Goal: Information Seeking & Learning: Learn about a topic

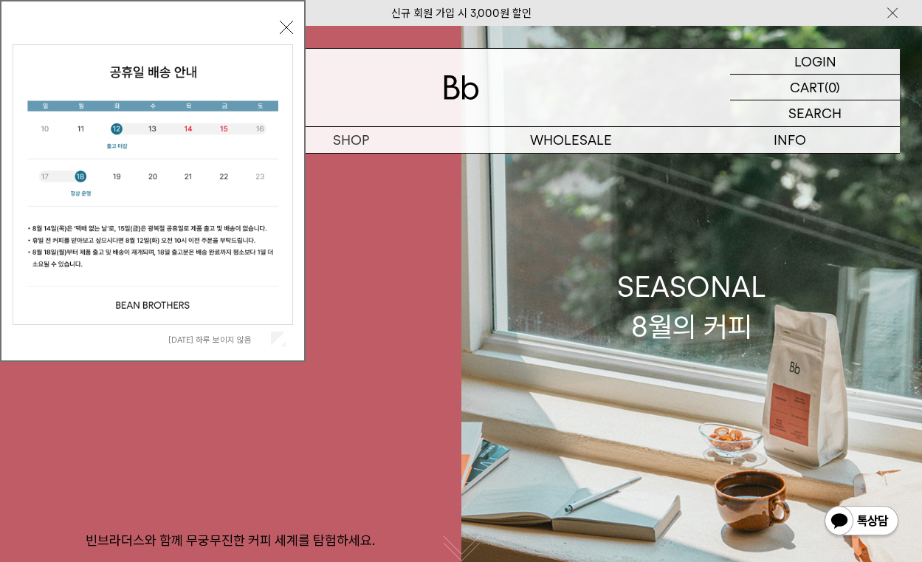
click at [257, 345] on span "[DATE] 하루 보이지 않음" at bounding box center [226, 338] width 117 height 14
click at [224, 335] on label "[DATE] 하루 보이지 않음" at bounding box center [218, 339] width 100 height 10
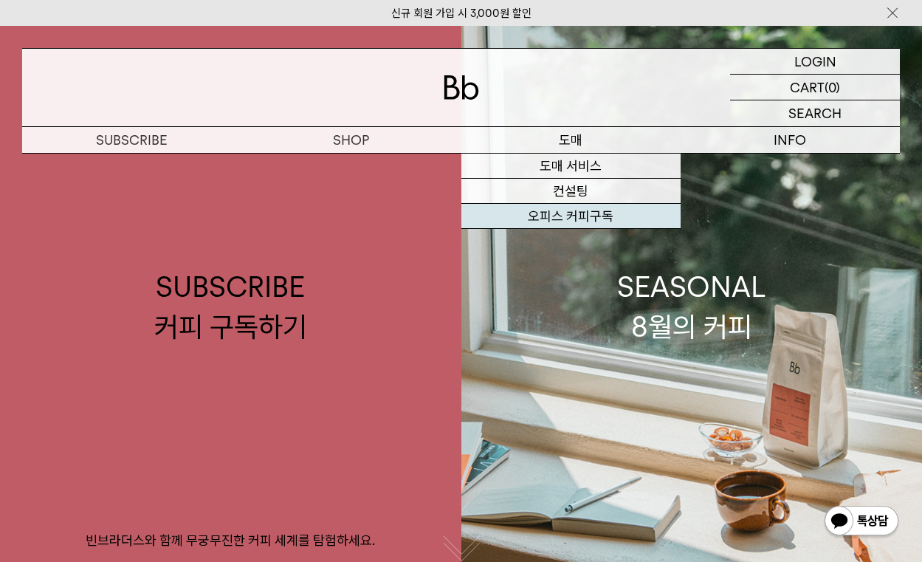
click at [583, 217] on link "오피스 커피구독" at bounding box center [570, 216] width 219 height 25
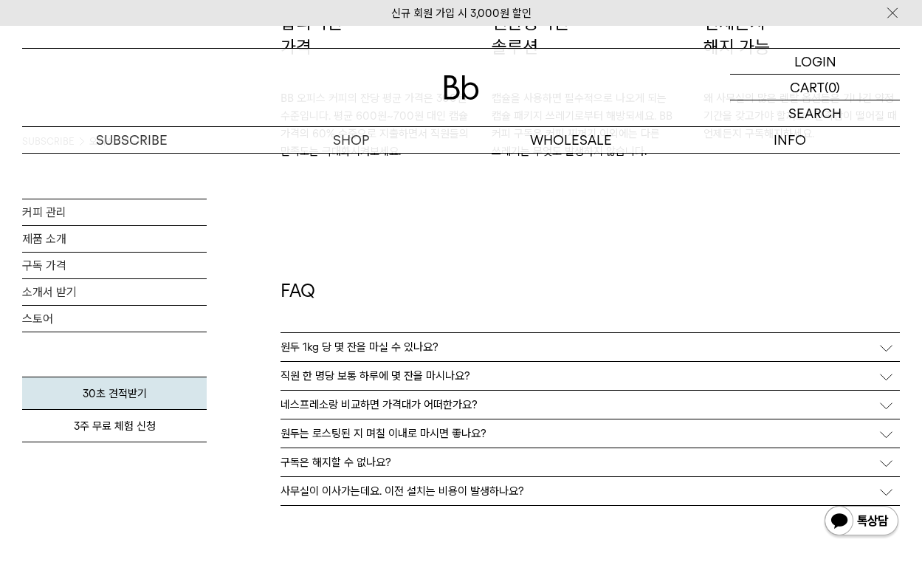
scroll to position [2437, 0]
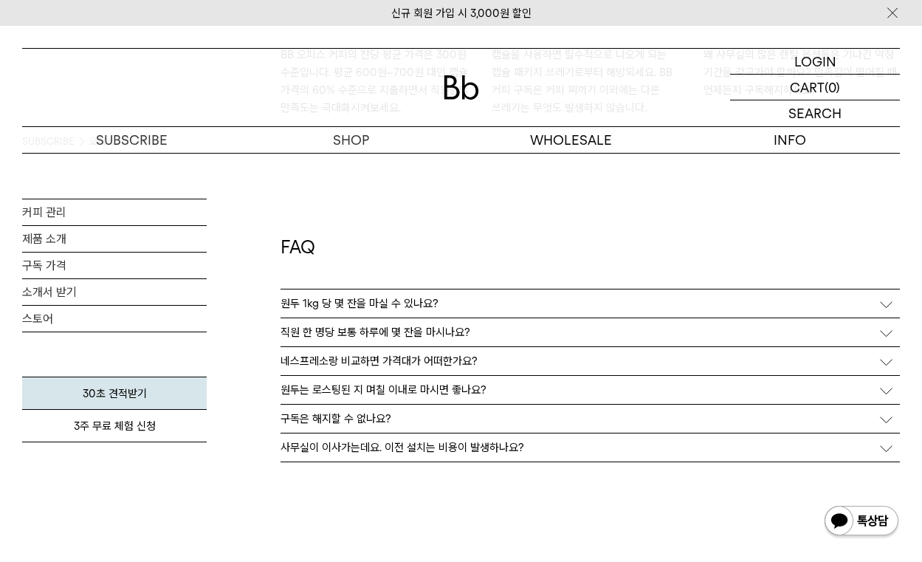
click at [530, 357] on div "네스프레소랑 비교하면 가격대가 어떠한가요?" at bounding box center [590, 361] width 619 height 28
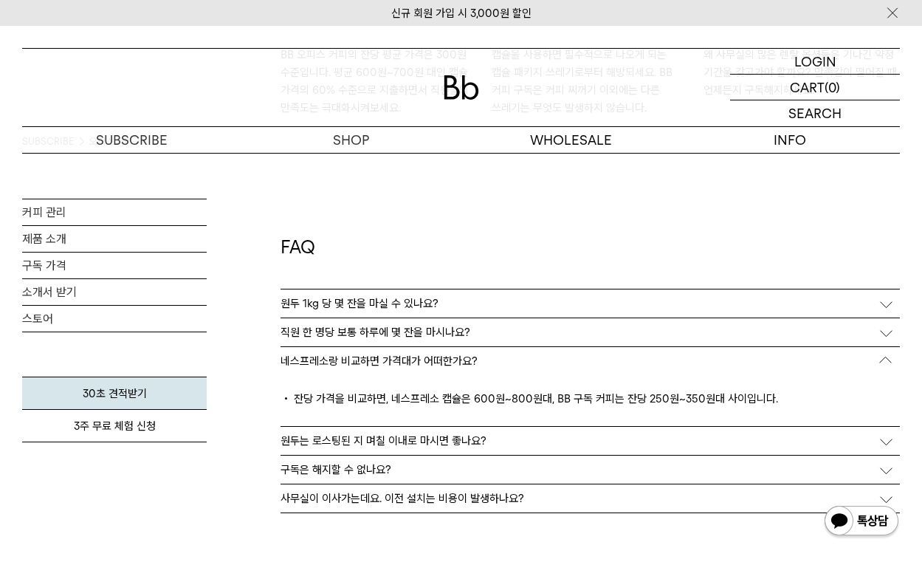
click at [530, 357] on div "네스프레소랑 비교하면 가격대가 어떠한가요?" at bounding box center [590, 361] width 619 height 28
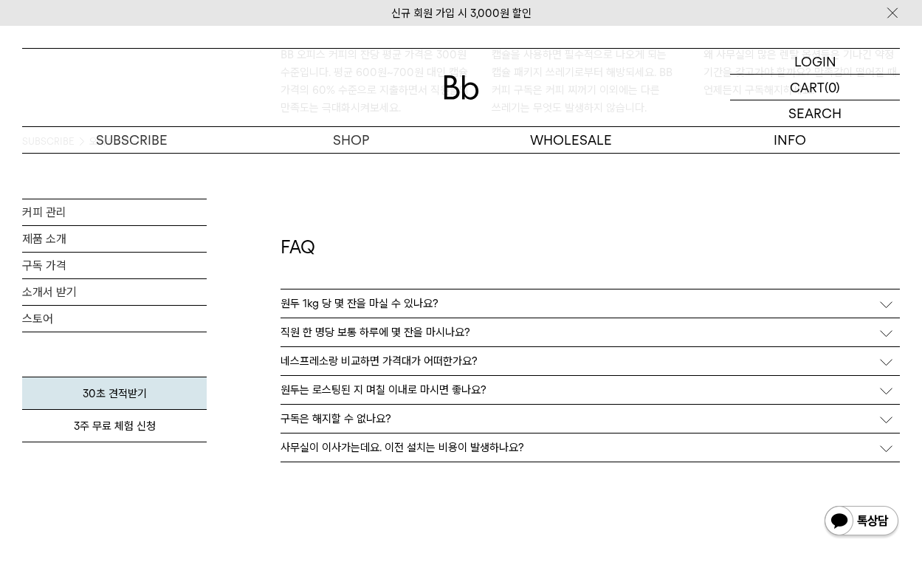
click at [535, 334] on div "직원 한 명당 보통 하루에 몇 잔을 마시나요?" at bounding box center [590, 332] width 619 height 28
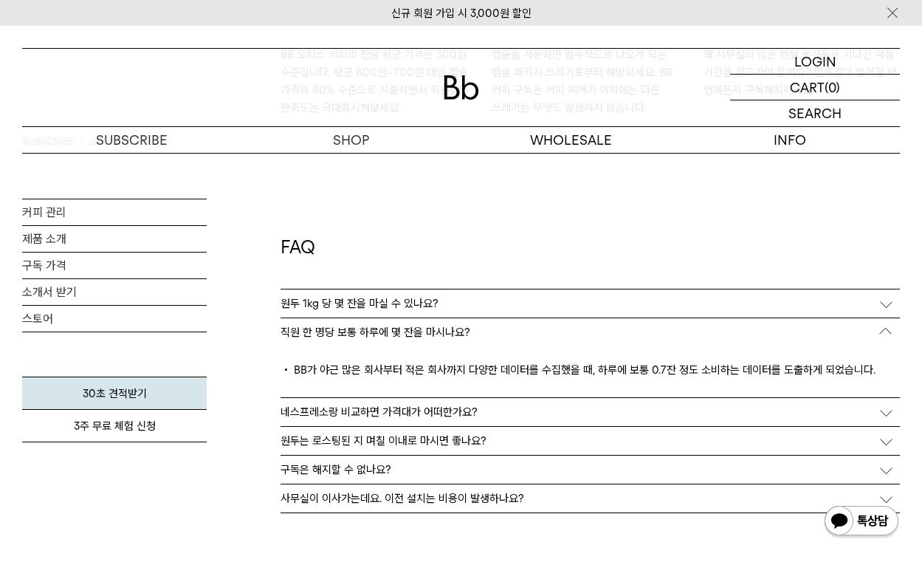
click at [535, 334] on div "직원 한 명당 보통 하루에 몇 잔을 마시나요?" at bounding box center [590, 332] width 619 height 28
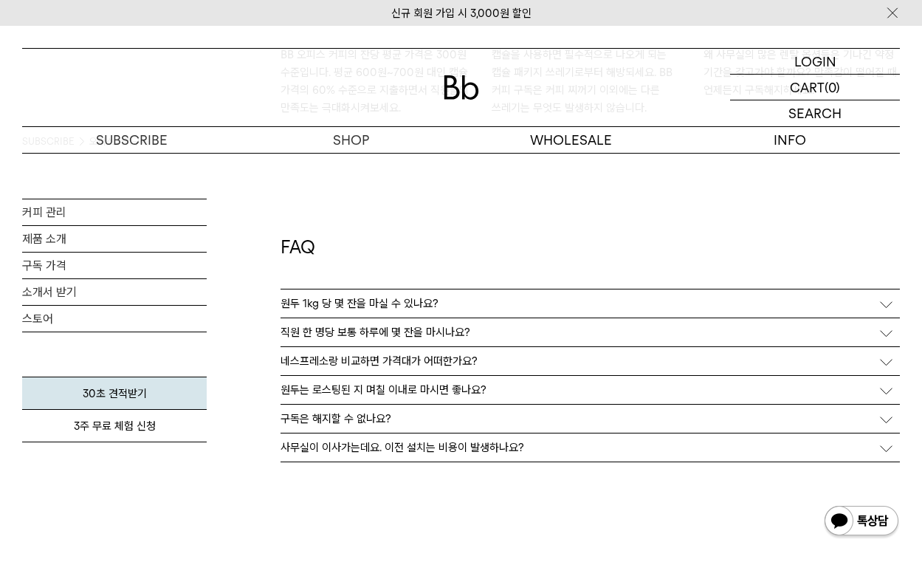
click at [545, 303] on div "원두 1kg 당 몇 잔을 마실 수 있나요?" at bounding box center [590, 303] width 619 height 28
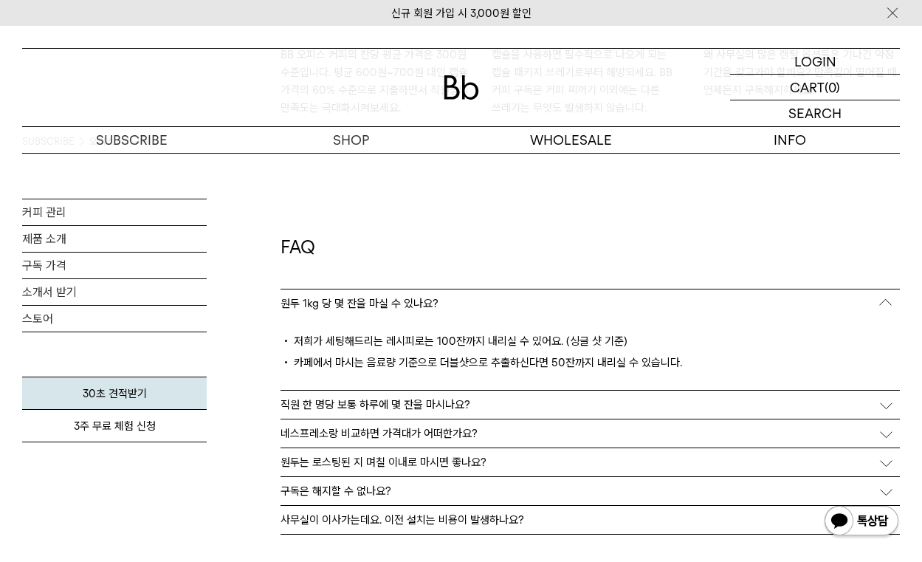
click at [545, 303] on div "원두 1kg 당 몇 잔을 마실 수 있나요?" at bounding box center [590, 303] width 619 height 28
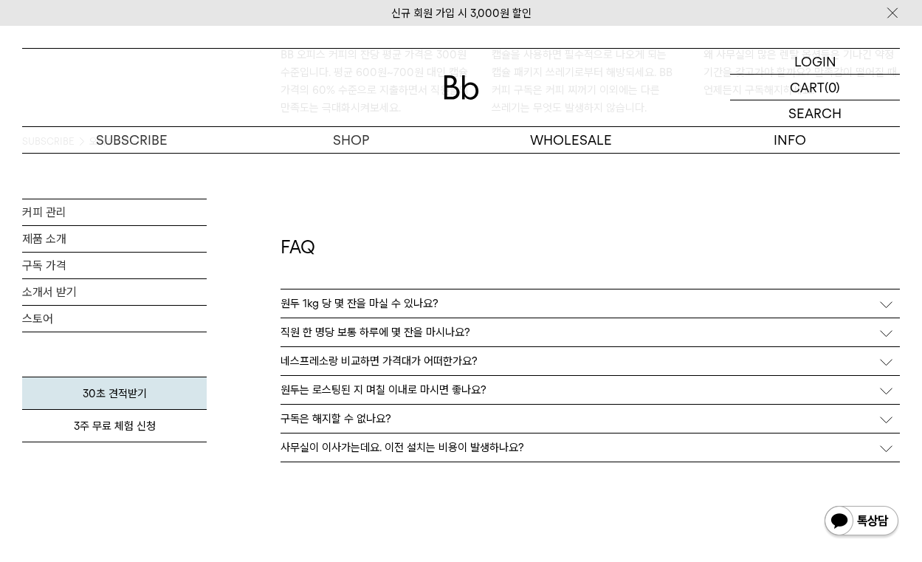
click at [536, 416] on div "구독은 해지할 수 없나요?" at bounding box center [590, 419] width 619 height 28
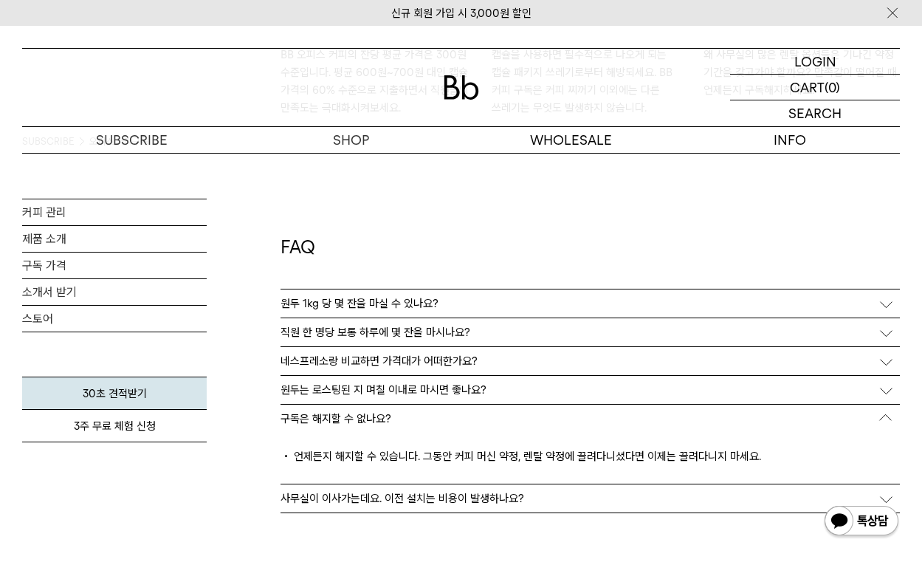
click at [536, 416] on div "구독은 해지할 수 없나요?" at bounding box center [590, 419] width 619 height 28
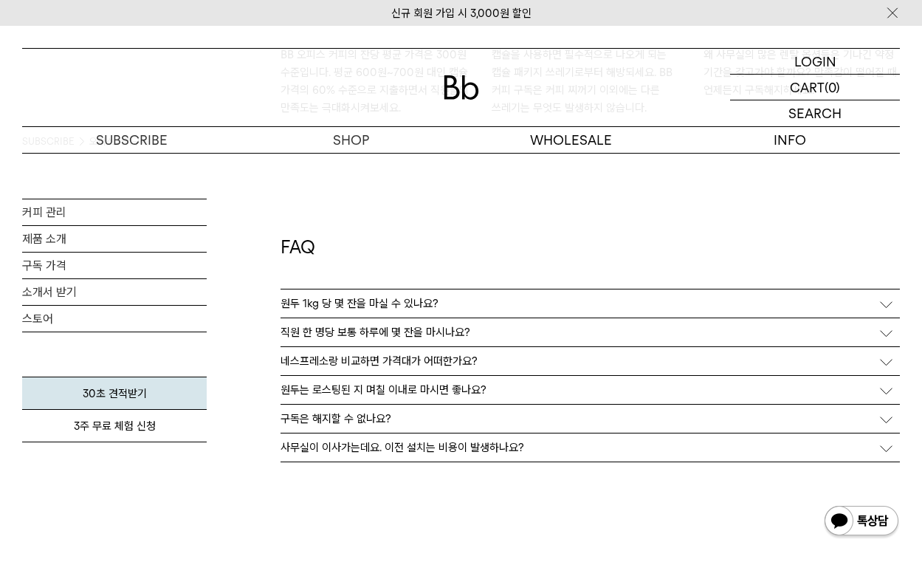
click at [540, 442] on div "사무실이 이사가는데요. 이전 설치는 비용이 발생하나요?" at bounding box center [590, 447] width 619 height 28
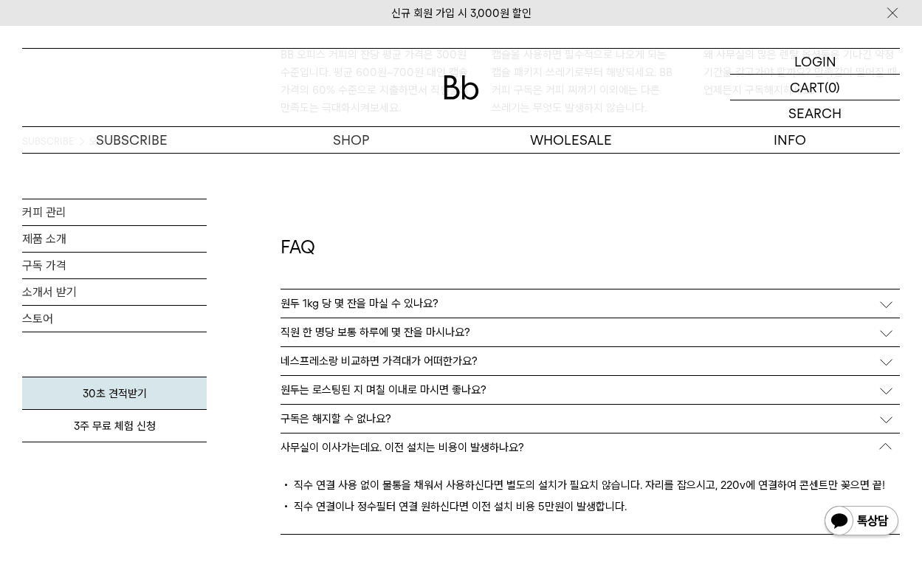
click at [540, 442] on div "사무실이 이사가는데요. 이전 설치는 비용이 발생하나요?" at bounding box center [590, 447] width 619 height 28
